Goal: Information Seeking & Learning: Learn about a topic

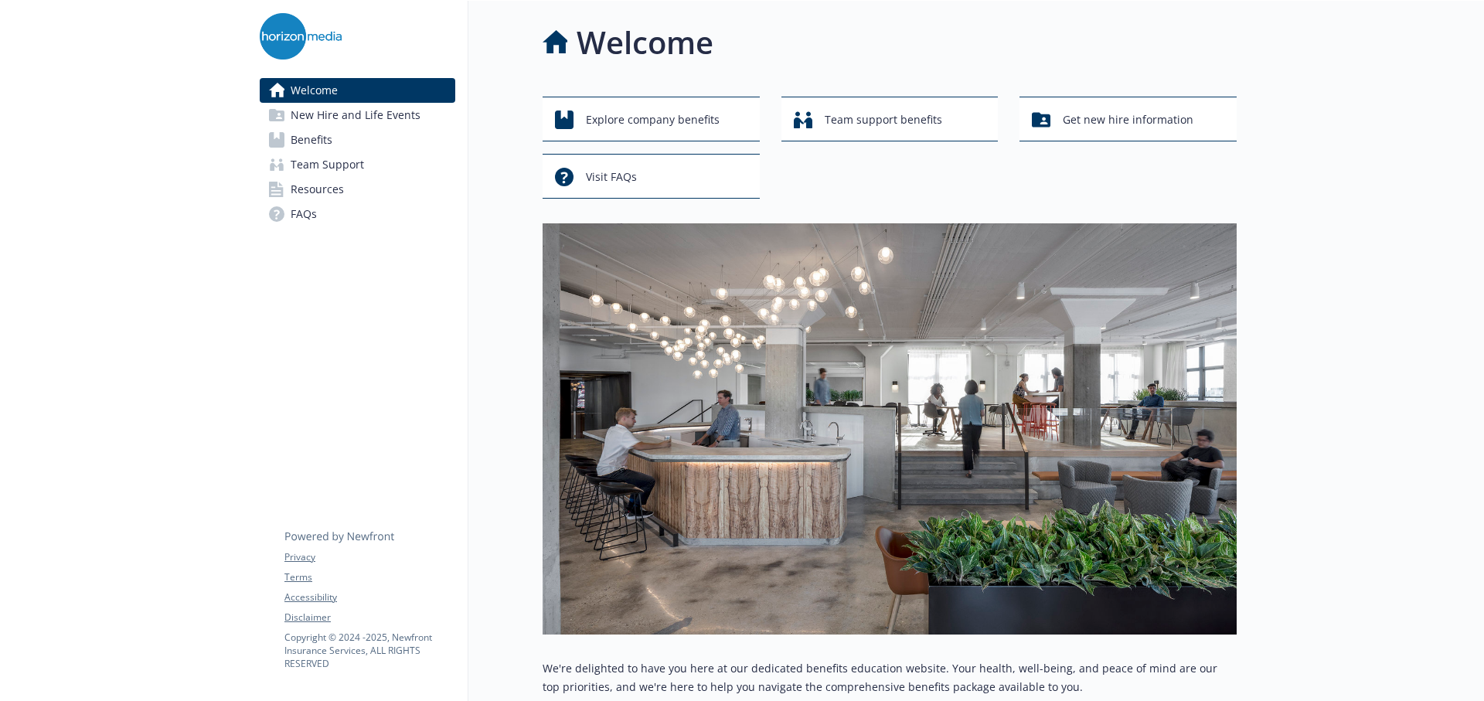
click at [309, 139] on span "Benefits" at bounding box center [312, 140] width 42 height 25
